Goal: Information Seeking & Learning: Understand process/instructions

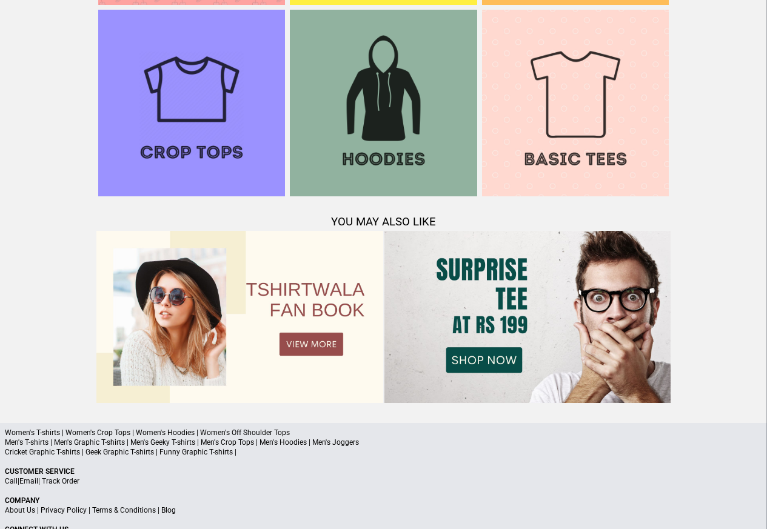
scroll to position [1170, 0]
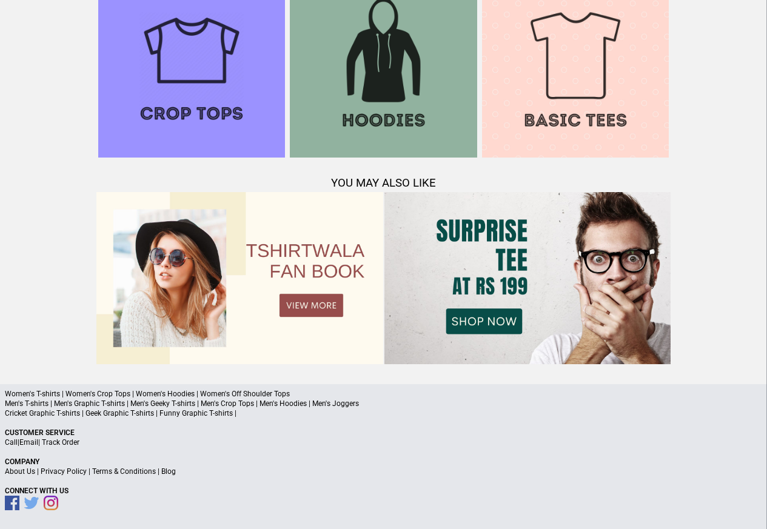
click at [133, 472] on link "Terms & Conditions" at bounding box center [124, 472] width 64 height 8
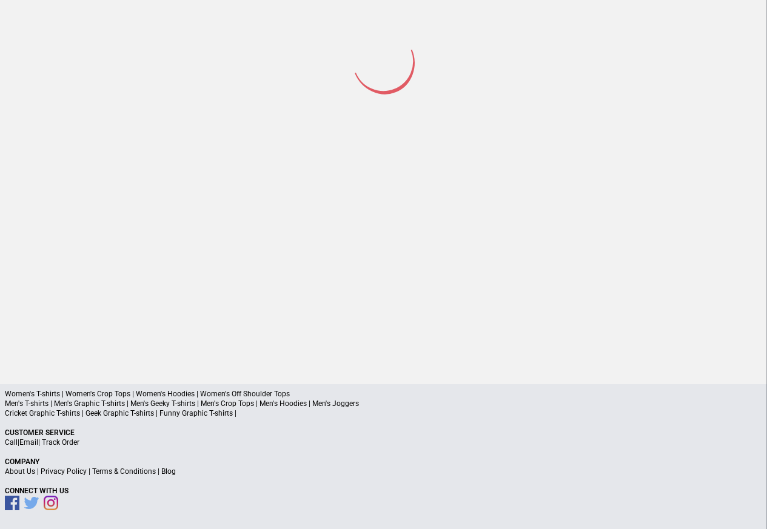
scroll to position [56, 0]
